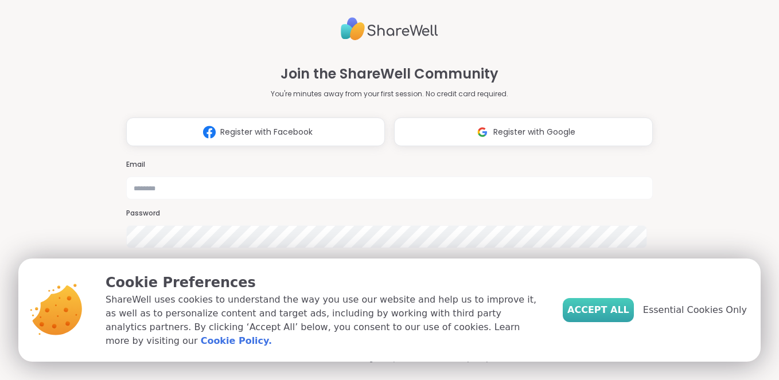
click at [616, 317] on span "Accept All" at bounding box center [598, 311] width 62 height 14
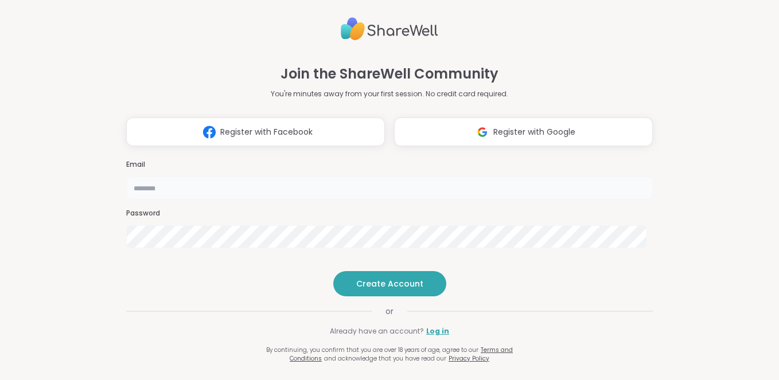
click at [435, 177] on input "email" at bounding box center [389, 188] width 527 height 23
type input "**********"
